Goal: Communication & Community: Answer question/provide support

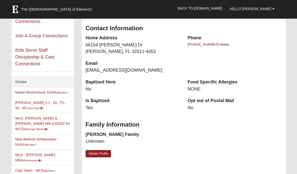
scroll to position [57, 0]
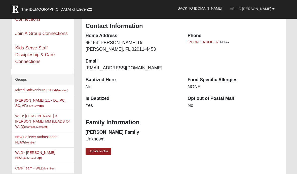
click at [45, 102] on link "[PERSON_NAME] 1:1 - DL, PC, SC, AF (Care Giver )" at bounding box center [40, 102] width 50 height 9
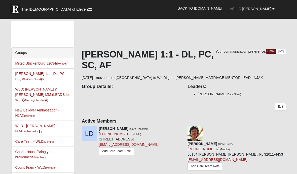
click at [111, 152] on link "Add Care Team Note" at bounding box center [116, 151] width 35 height 8
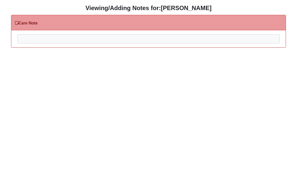
click at [25, 38] on div at bounding box center [149, 46] width 262 height 22
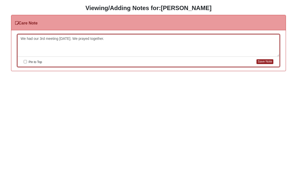
click at [267, 59] on button "Save Note" at bounding box center [265, 61] width 17 height 5
